Goal: Information Seeking & Learning: Learn about a topic

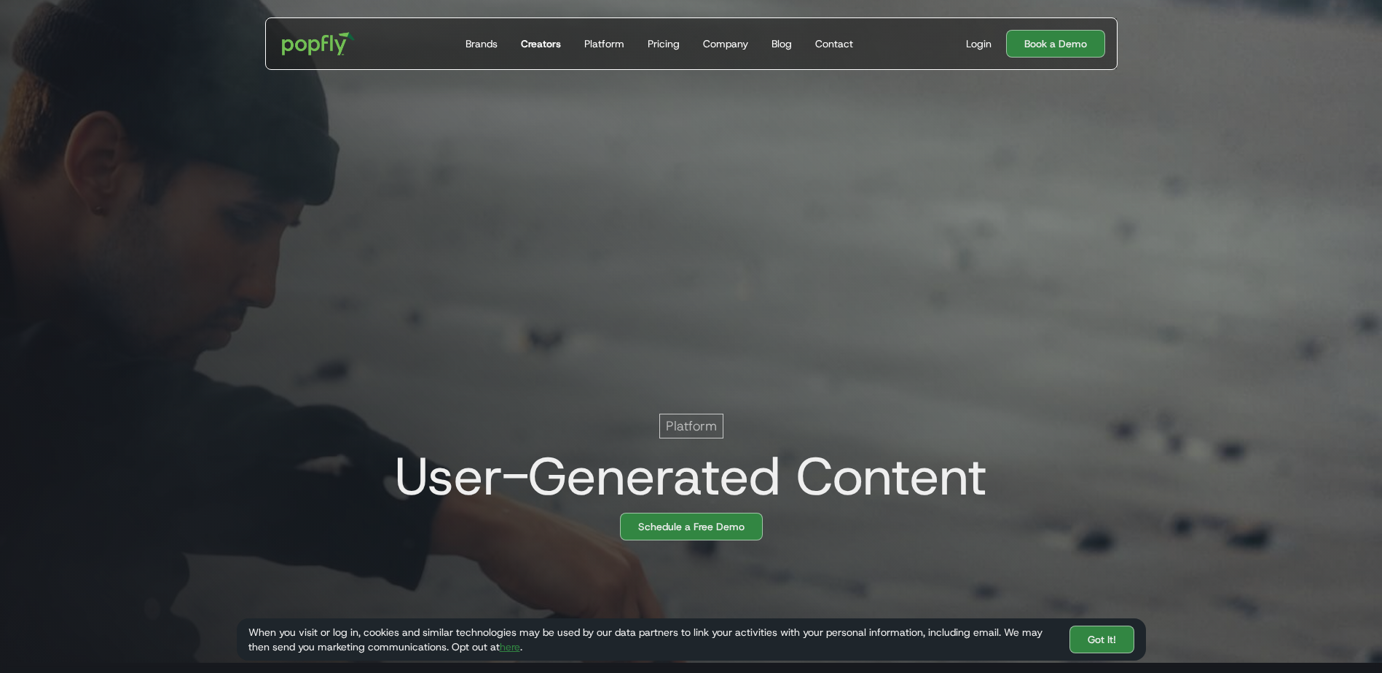
click at [539, 39] on div "Creators" at bounding box center [541, 43] width 40 height 15
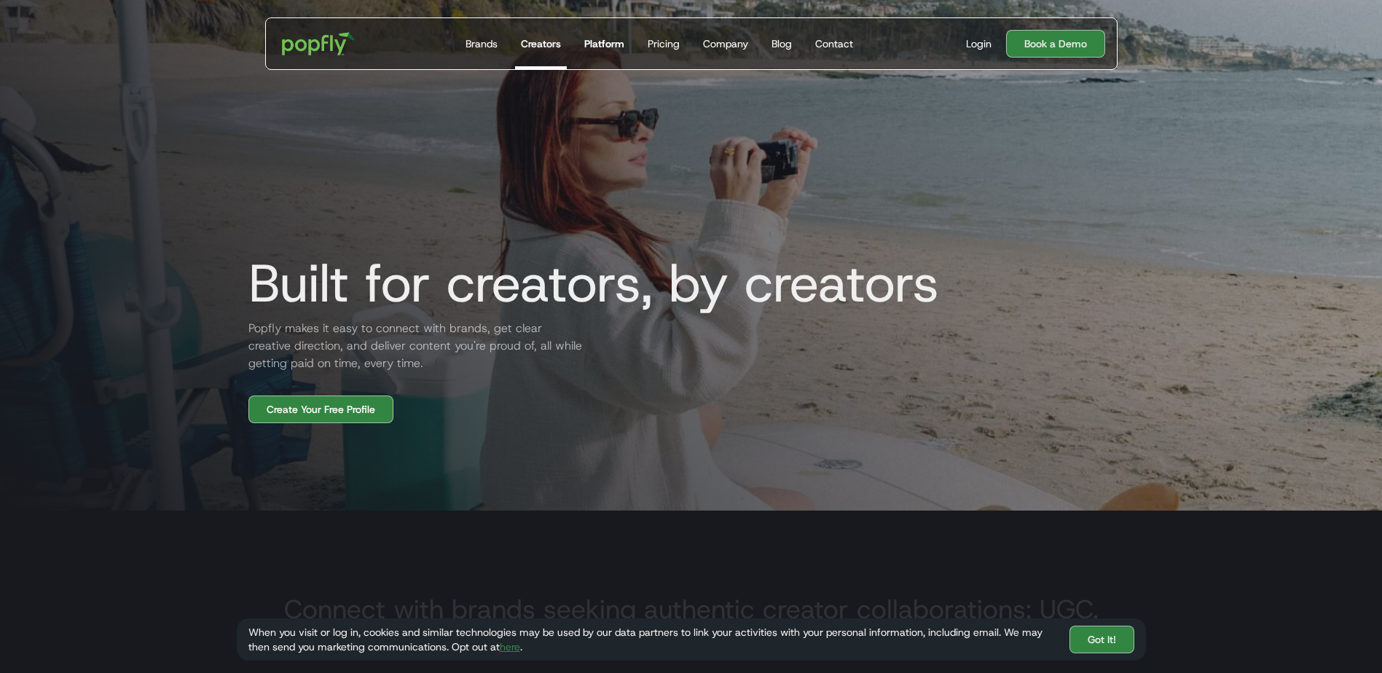
scroll to position [146, 0]
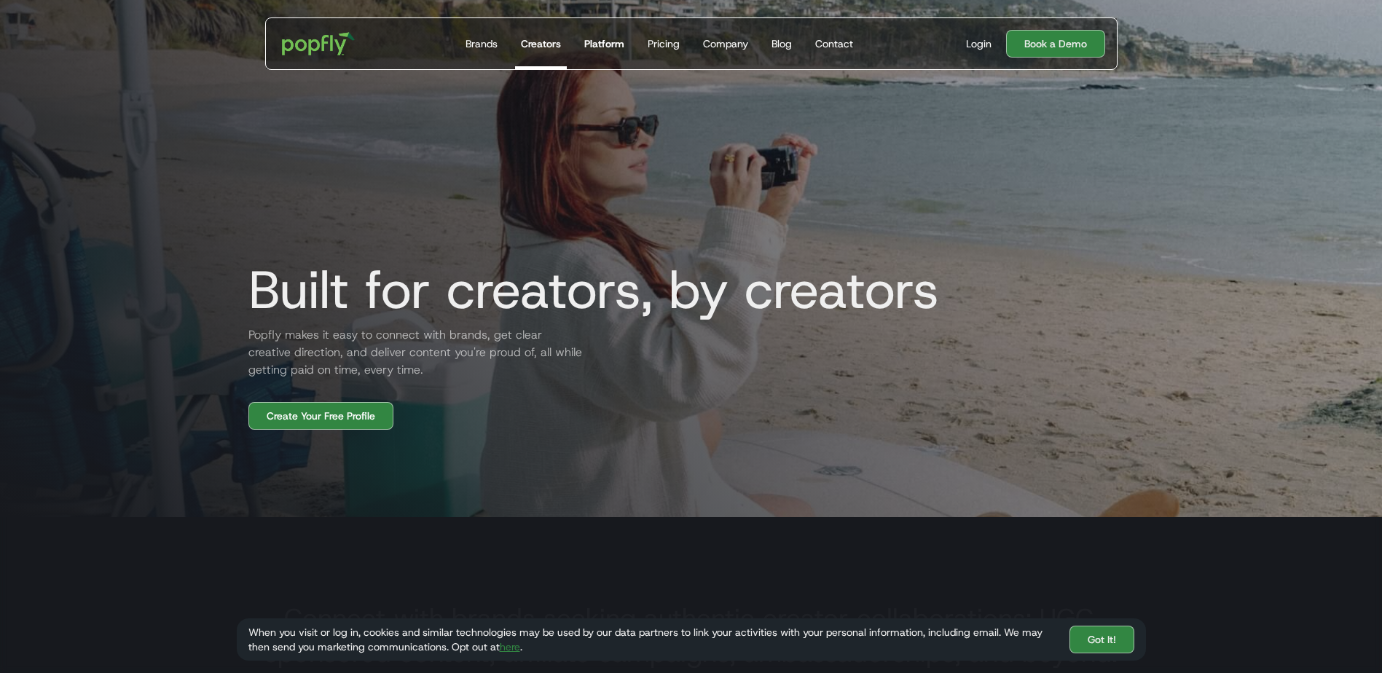
click at [618, 47] on div "Platform" at bounding box center [604, 43] width 40 height 15
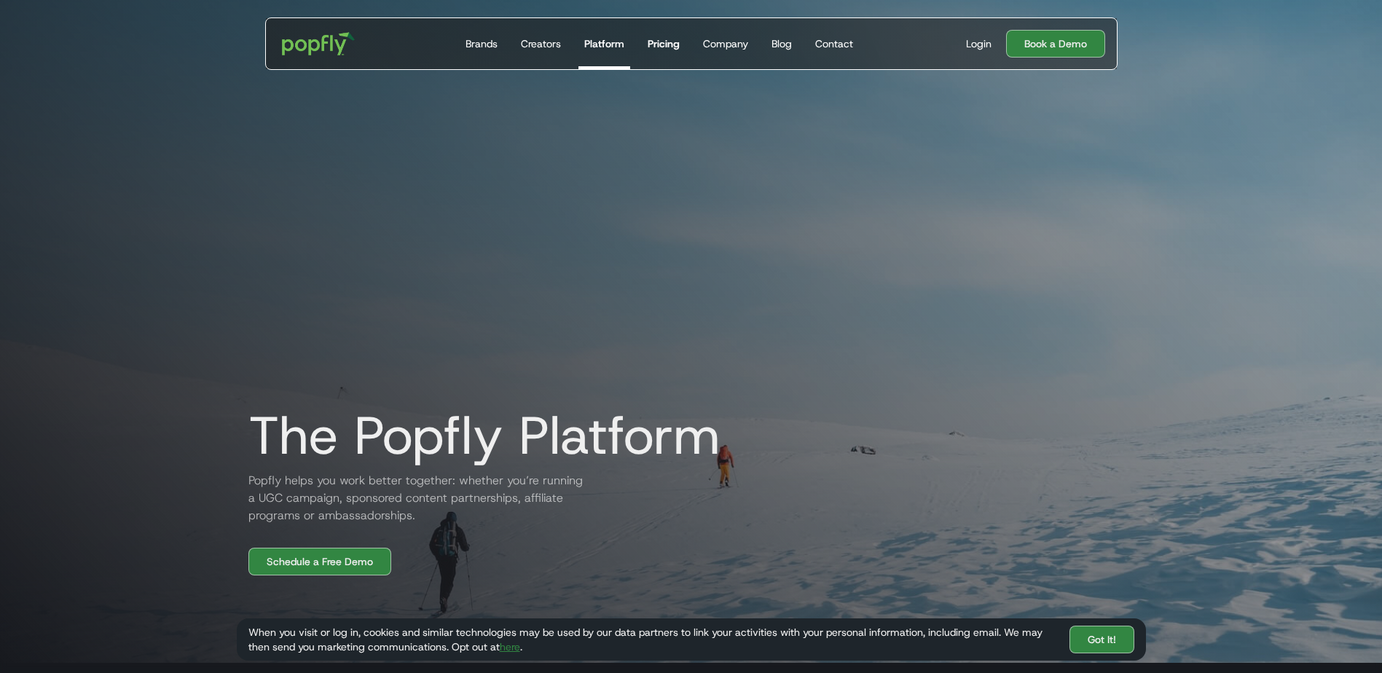
click at [675, 46] on div "Pricing" at bounding box center [663, 43] width 32 height 15
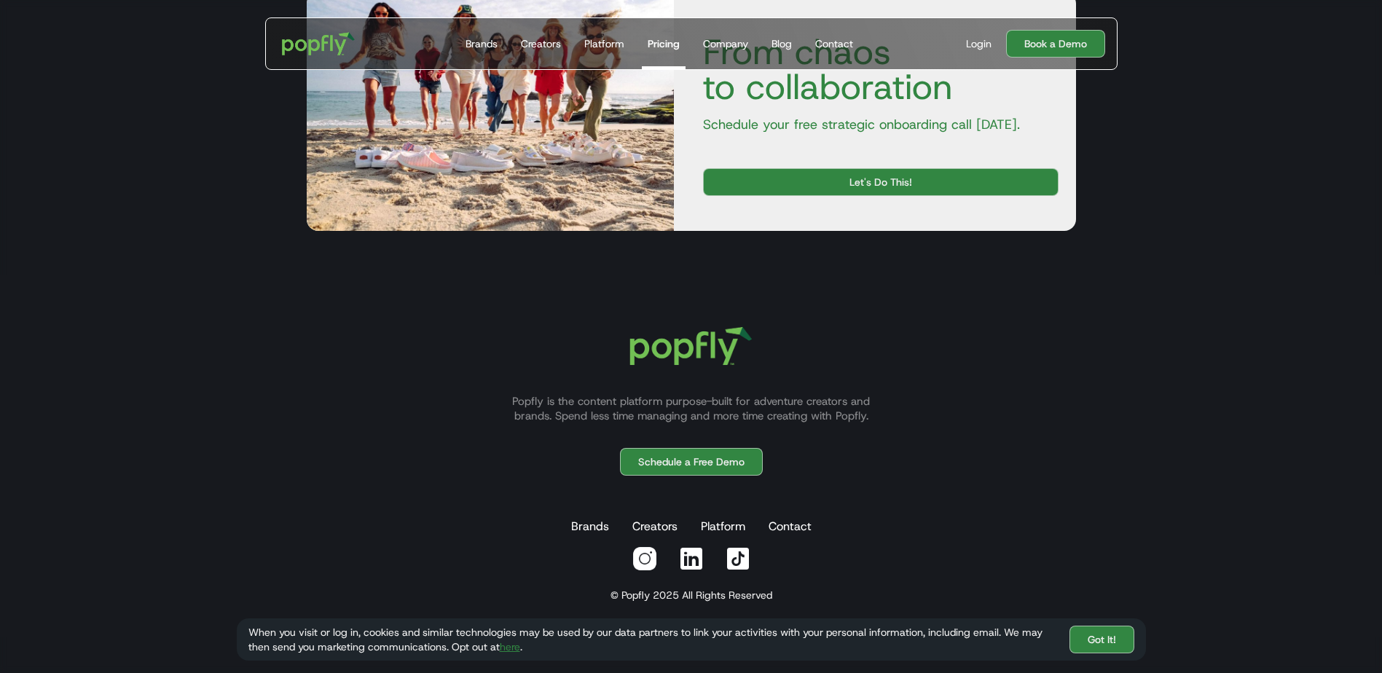
scroll to position [1034, 0]
